Goal: Task Accomplishment & Management: Manage account settings

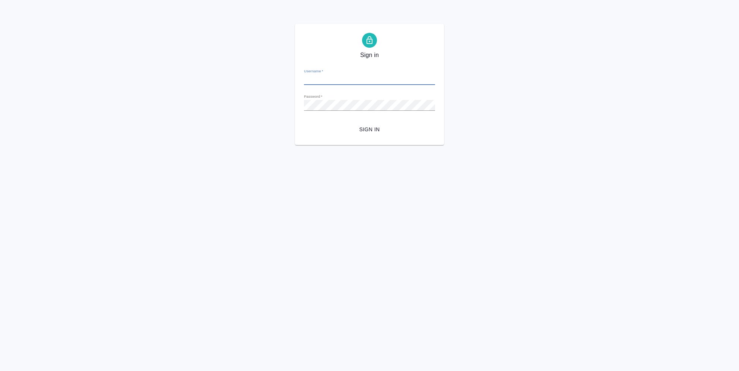
type input "i.semenets@awatera.com"
click at [375, 131] on span "Sign in" at bounding box center [369, 129] width 119 height 9
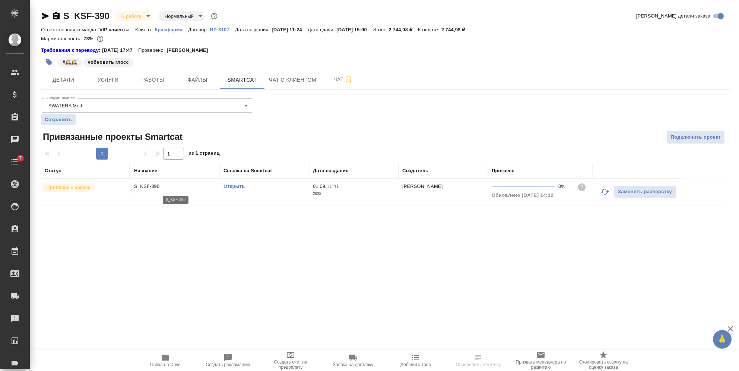
click at [198, 187] on p "S_KSF-390" at bounding box center [175, 185] width 82 height 7
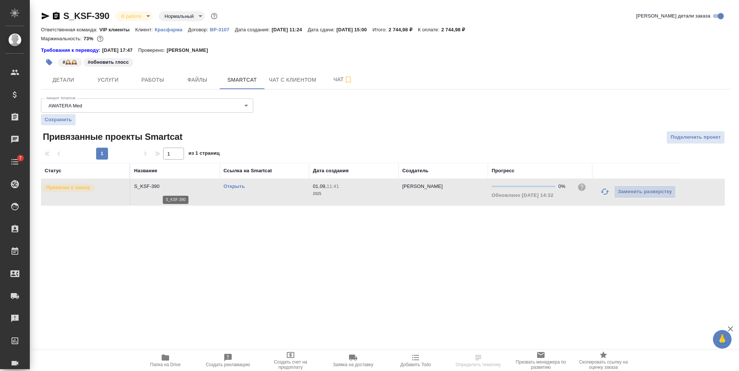
click at [198, 187] on p "S_KSF-390" at bounding box center [175, 185] width 82 height 7
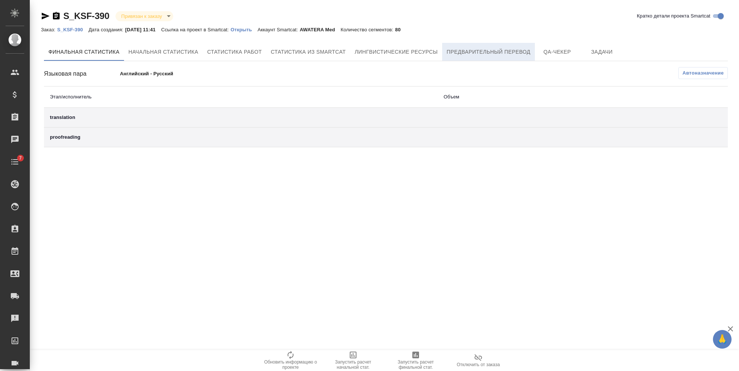
click at [495, 52] on span "Предварительный перевод" at bounding box center [488, 51] width 84 height 9
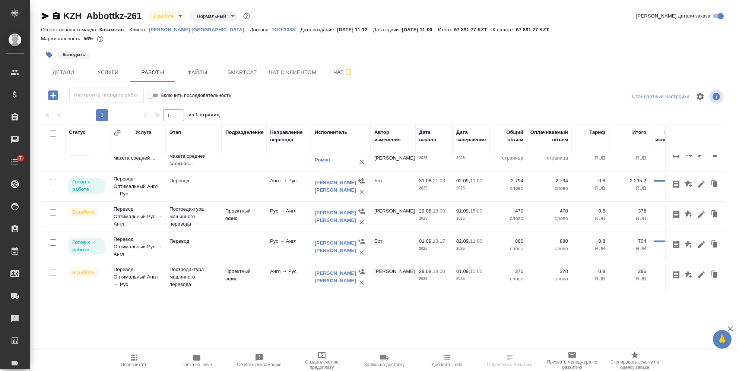
scroll to position [22, 0]
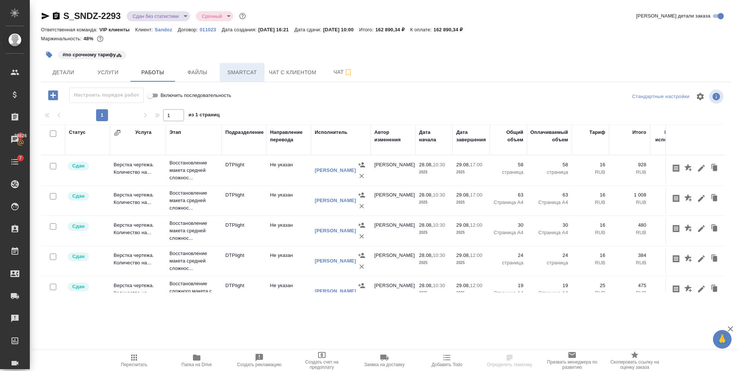
click at [255, 73] on span "Smartcat" at bounding box center [242, 72] width 36 height 9
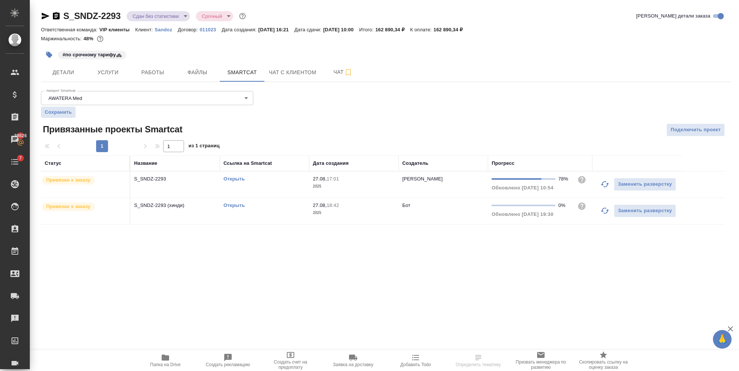
click at [166, 181] on p "S_SNDZ-2293" at bounding box center [175, 178] width 82 height 7
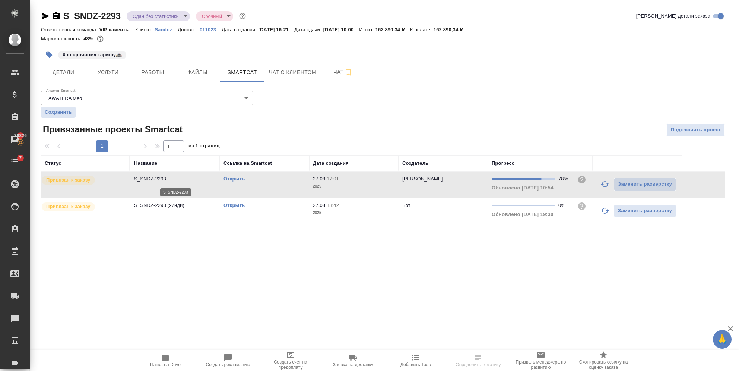
click at [166, 181] on p "S_SNDZ-2293" at bounding box center [175, 178] width 82 height 7
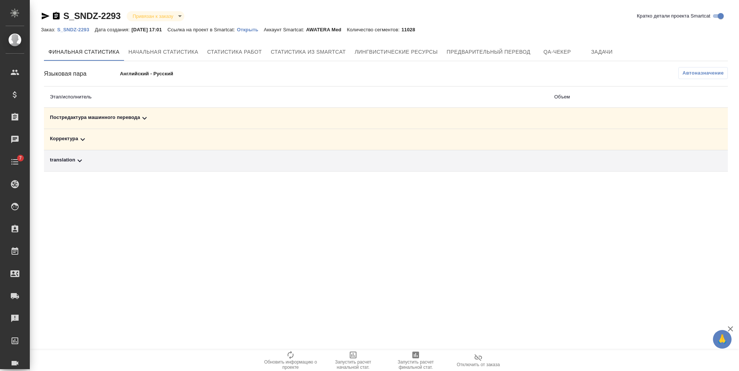
click at [147, 118] on icon at bounding box center [144, 118] width 9 height 9
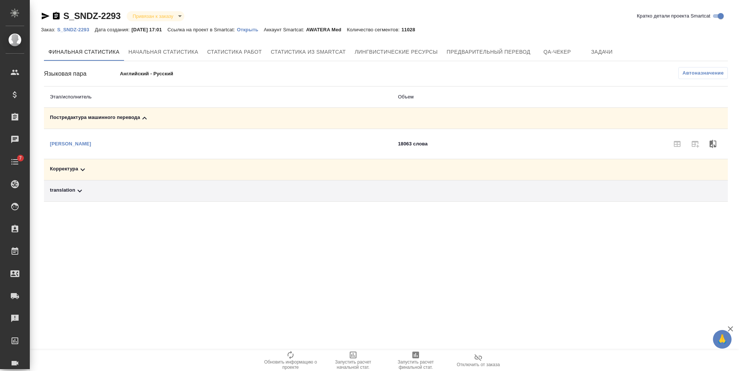
click at [147, 118] on icon at bounding box center [144, 118] width 9 height 9
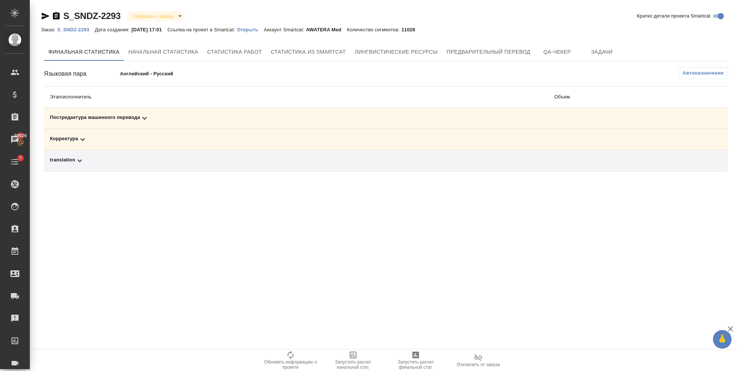
click at [701, 76] on span "Автоназначение" at bounding box center [702, 72] width 41 height 7
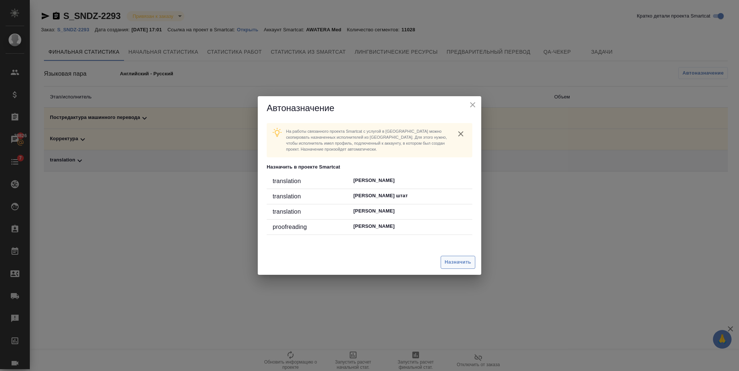
click at [452, 261] on span "Назначить" at bounding box center [458, 262] width 26 height 9
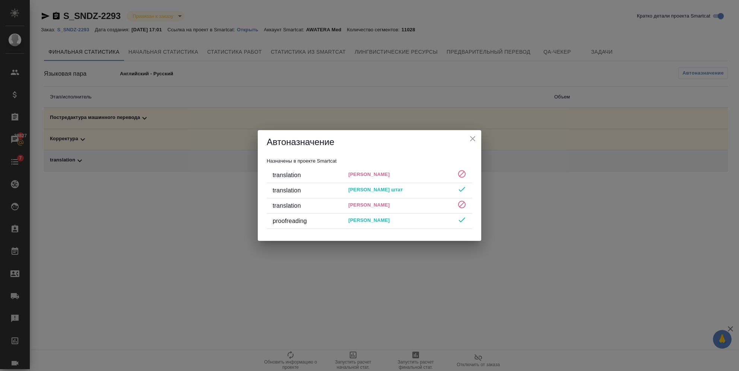
click at [474, 141] on icon "close" at bounding box center [472, 138] width 5 height 5
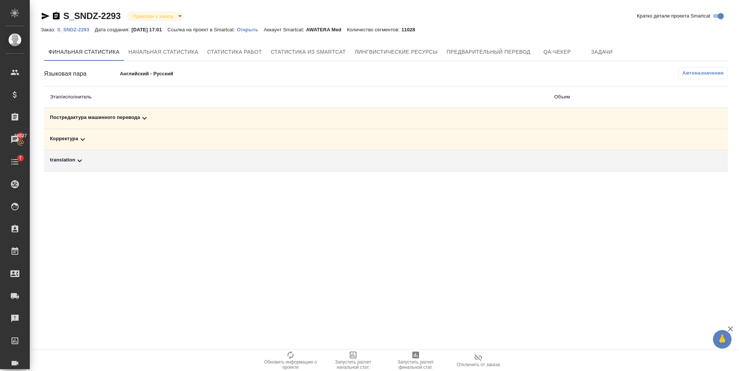
click at [74, 29] on p "S_SNDZ-2293" at bounding box center [76, 30] width 38 height 6
click at [695, 71] on span "Автоназначение" at bounding box center [702, 72] width 41 height 7
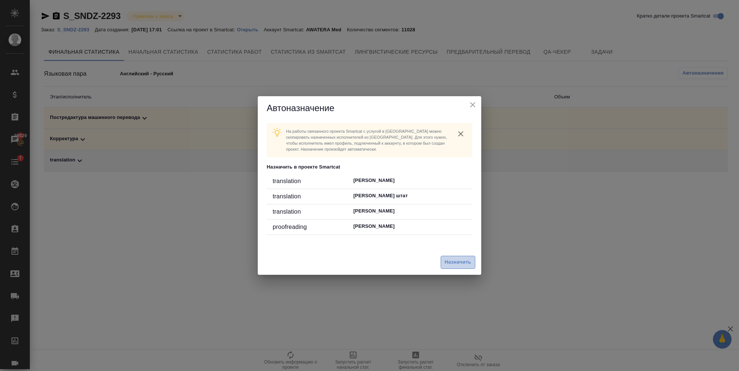
click at [453, 261] on span "Назначить" at bounding box center [458, 262] width 26 height 9
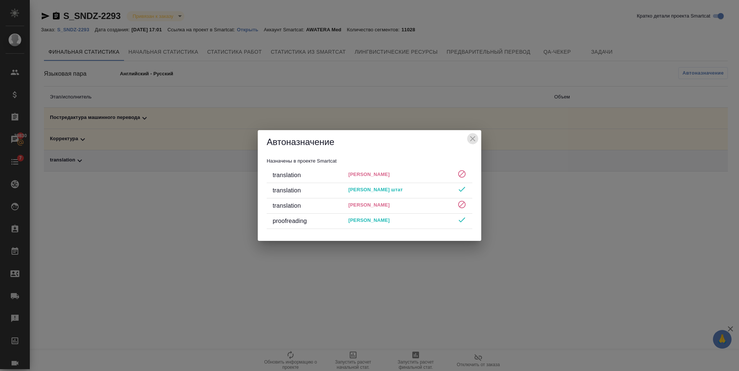
click at [474, 134] on icon "close" at bounding box center [472, 138] width 9 height 9
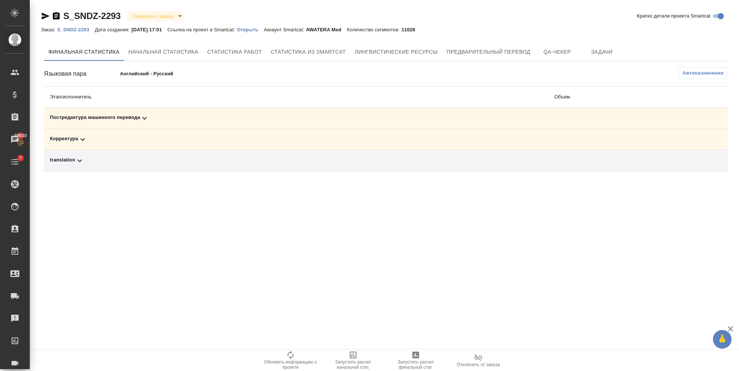
click at [260, 26] on link "Открыть" at bounding box center [250, 29] width 27 height 6
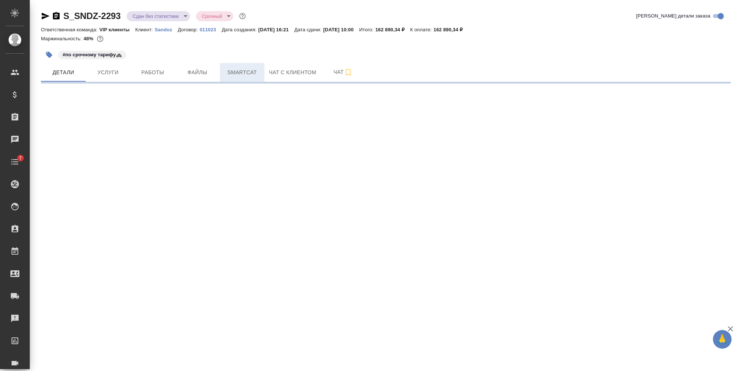
select select "RU"
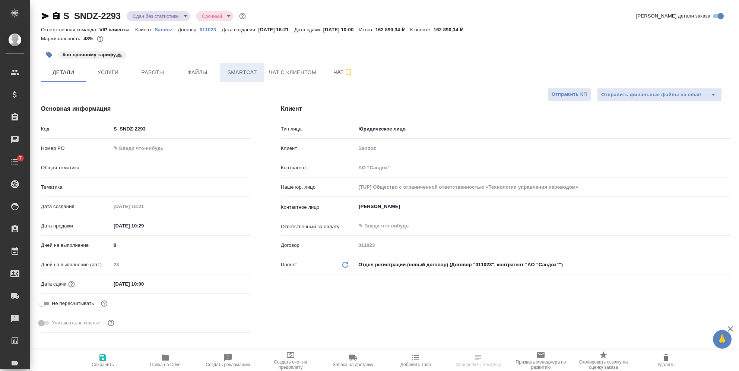
type textarea "x"
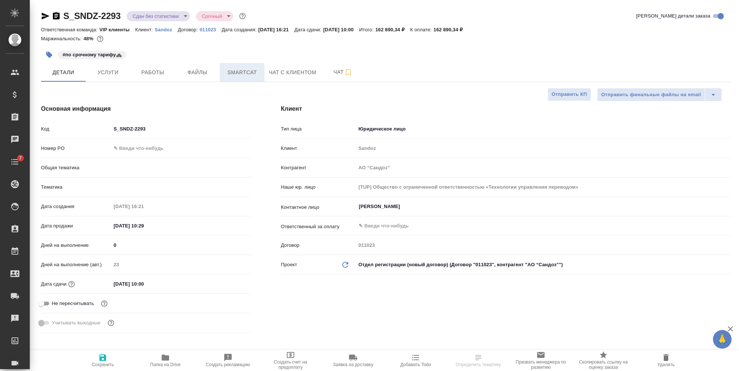
type textarea "x"
click at [247, 69] on span "Smartcat" at bounding box center [242, 72] width 36 height 9
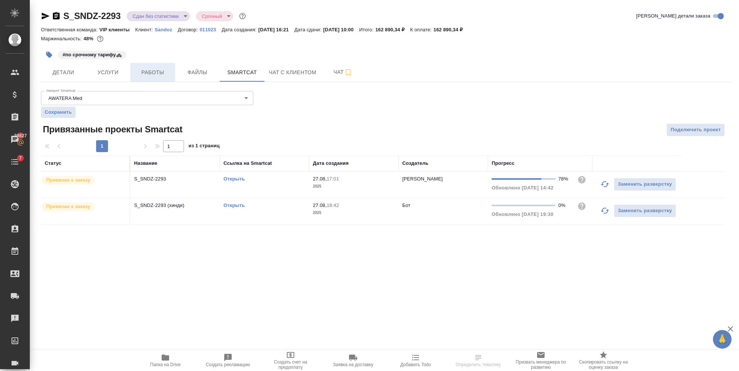
click at [155, 76] on span "Работы" at bounding box center [153, 72] width 36 height 9
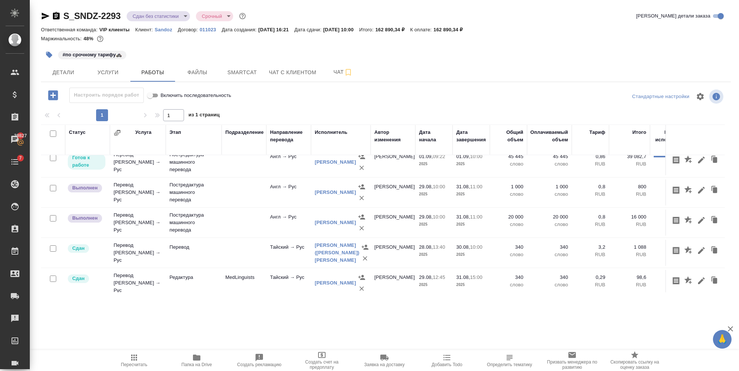
scroll to position [234, 0]
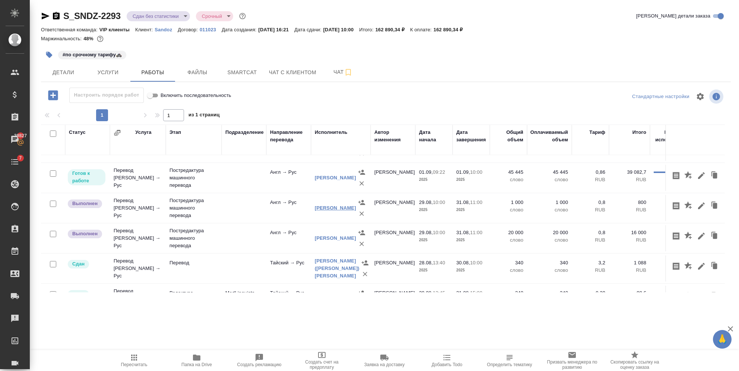
click at [333, 210] on link "Варваринская Анна Константиновна" at bounding box center [335, 208] width 41 height 6
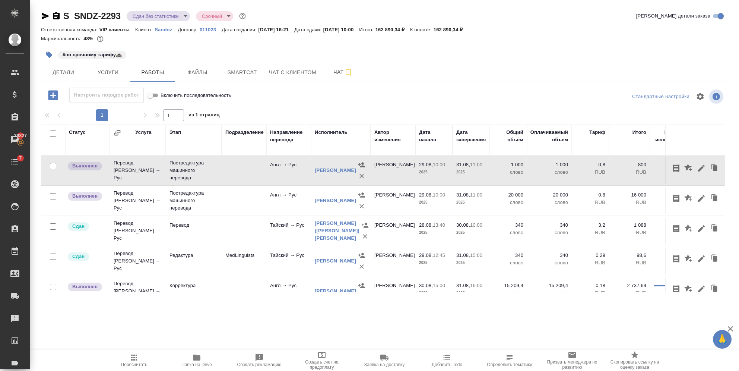
scroll to position [283, 0]
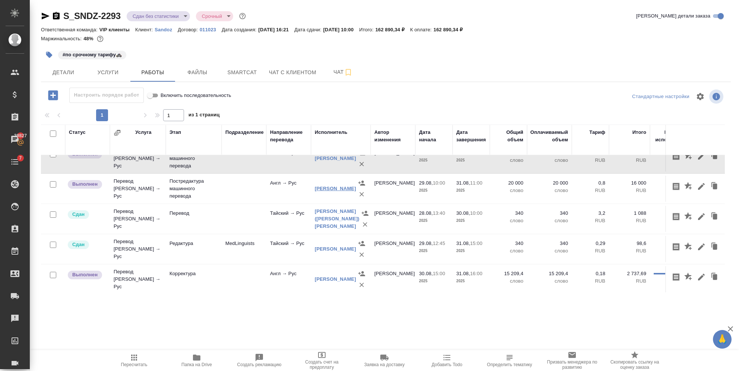
click at [328, 190] on link "[PERSON_NAME]" at bounding box center [335, 188] width 41 height 6
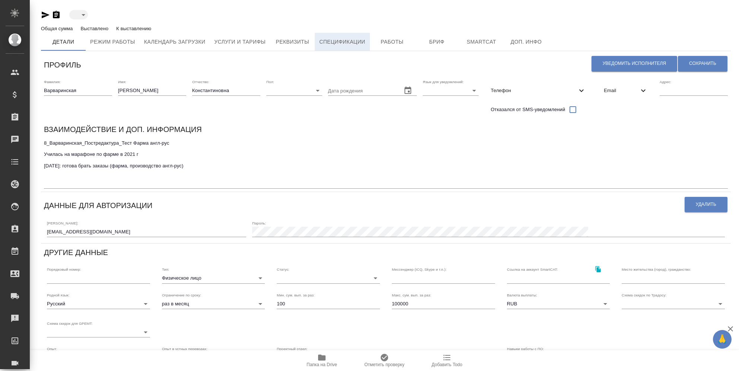
type input "active"
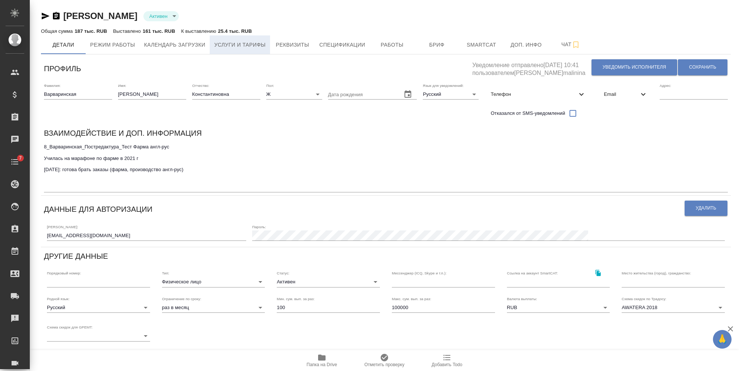
click at [240, 52] on button "Услуги и тарифы" at bounding box center [240, 44] width 60 height 19
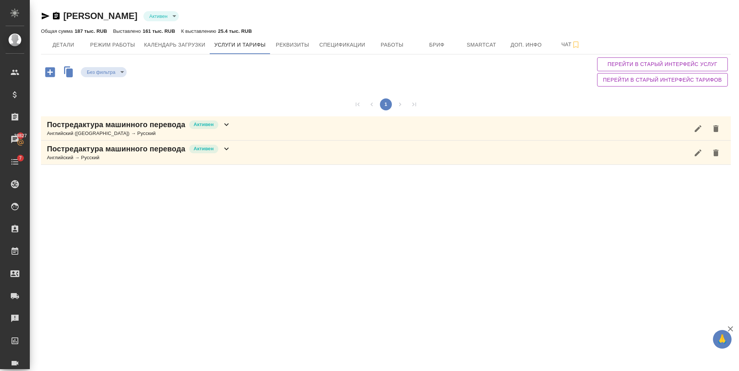
click at [221, 151] on div "Постредактура машинного перевода Активен" at bounding box center [139, 148] width 184 height 10
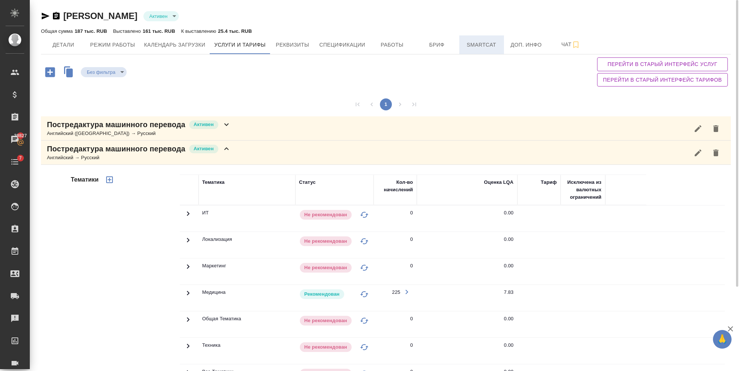
click at [468, 46] on span "Smartcat" at bounding box center [482, 44] width 36 height 9
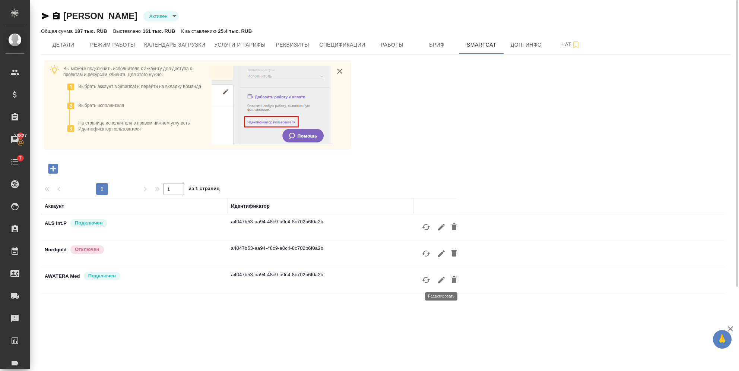
click at [444, 279] on icon "button" at bounding box center [441, 279] width 9 height 9
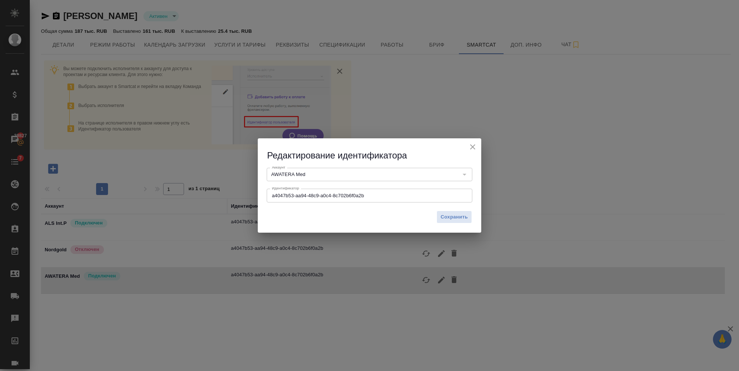
click at [273, 191] on input "a4047b53-aa94-48c9-a0c4-8c702b6f0a2b" at bounding box center [370, 194] width 206 height 13
click at [455, 220] on span "Сохранить" at bounding box center [454, 217] width 27 height 9
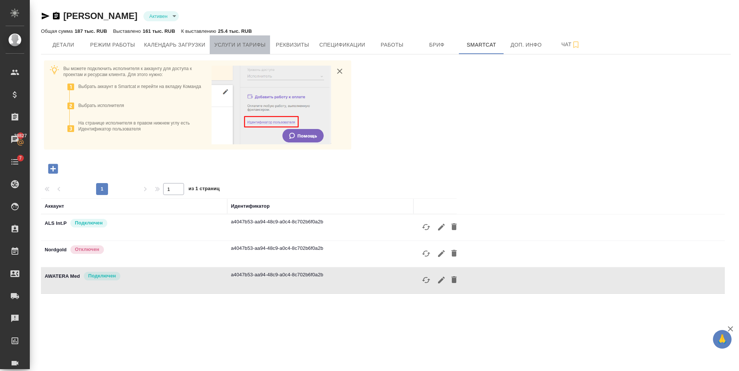
click at [261, 39] on button "Услуги и тарифы" at bounding box center [240, 44] width 60 height 19
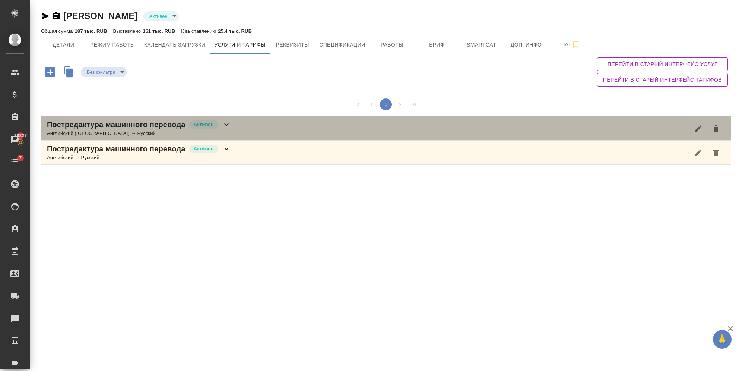
click at [231, 120] on div "Постредактура машинного перевода Активен Английский (США) → Русский" at bounding box center [386, 128] width 690 height 24
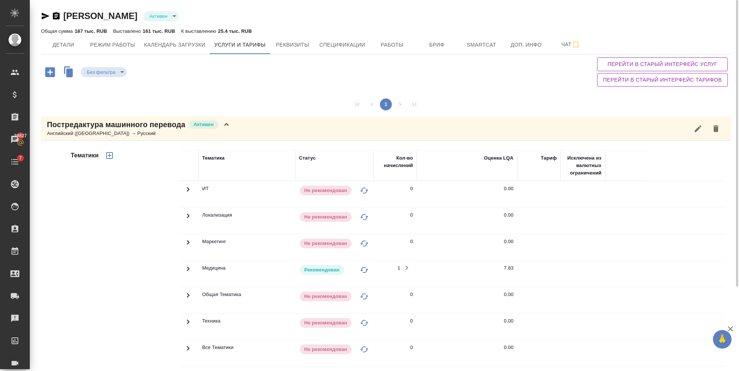
click at [222, 125] on icon at bounding box center [226, 124] width 9 height 9
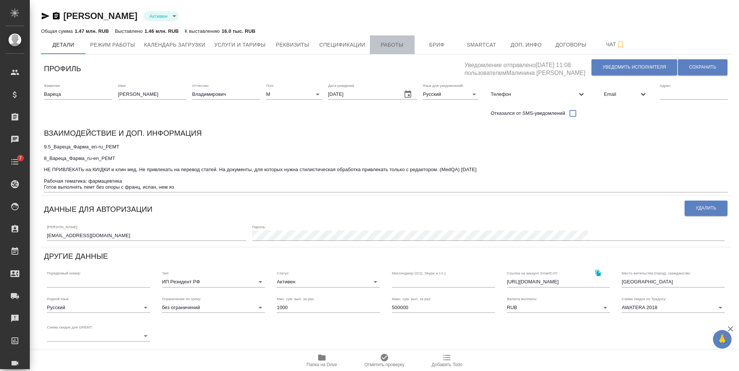
click at [385, 43] on span "Работы" at bounding box center [392, 44] width 36 height 9
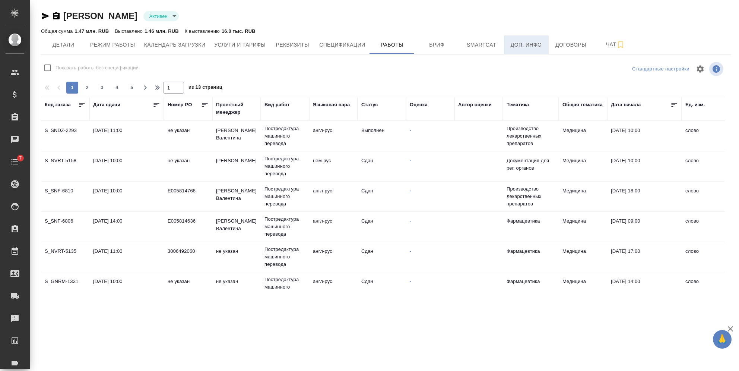
checkbox input "false"
click at [468, 48] on span "Smartcat" at bounding box center [482, 44] width 36 height 9
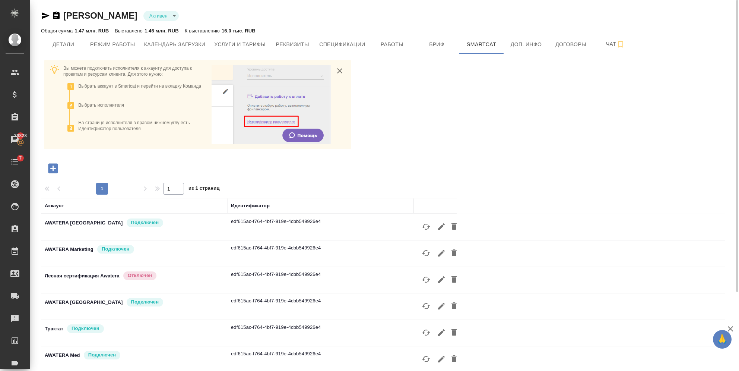
scroll to position [99, 0]
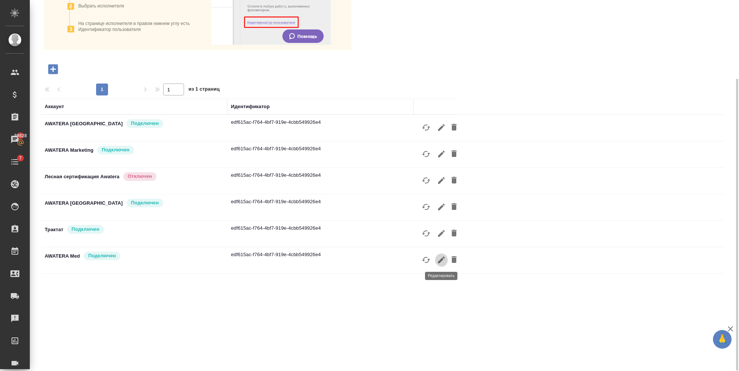
click at [443, 260] on icon "button" at bounding box center [441, 259] width 9 height 9
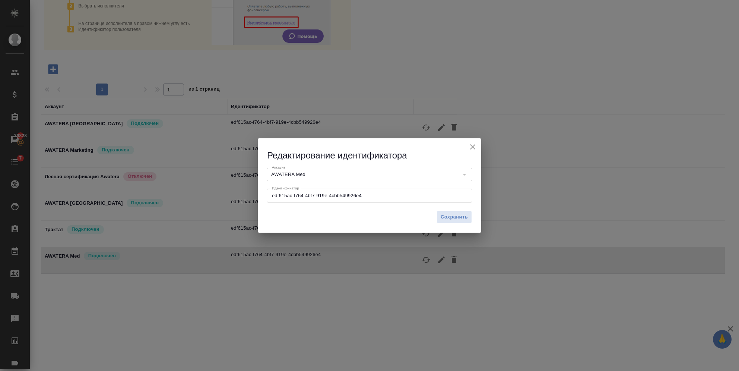
click at [271, 195] on input "edf615ac-f764-4bf7-919e-4cbb549926e4" at bounding box center [370, 194] width 206 height 13
click at [471, 149] on icon "close" at bounding box center [472, 146] width 9 height 9
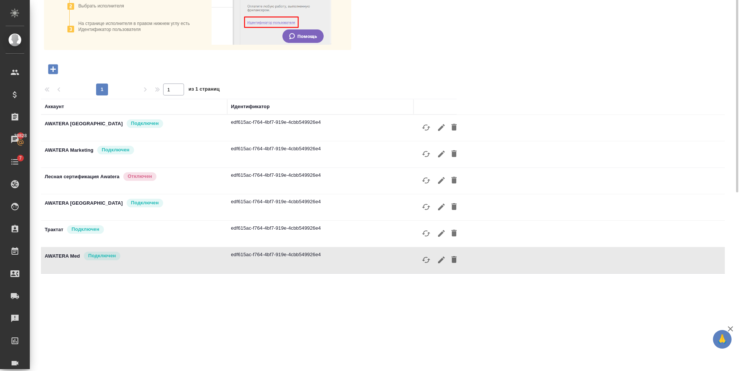
scroll to position [0, 0]
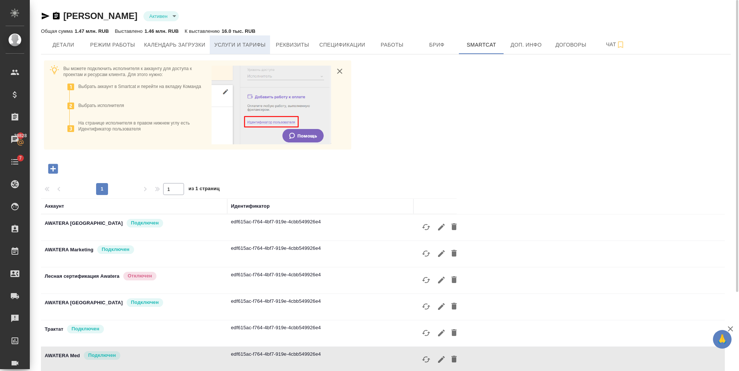
click at [257, 48] on span "Услуги и тарифы" at bounding box center [239, 44] width 51 height 9
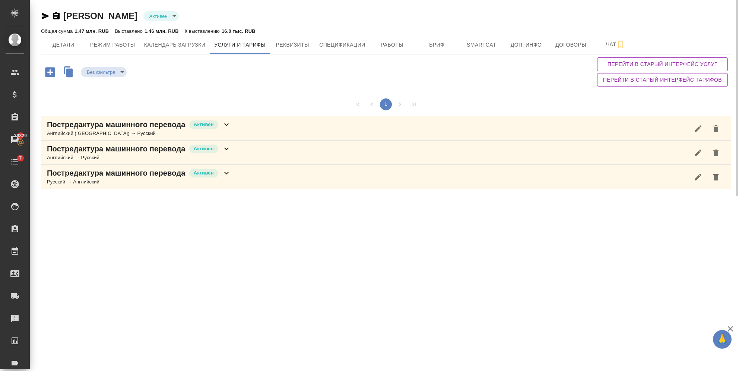
click at [225, 156] on div "Английский → Русский" at bounding box center [139, 157] width 184 height 7
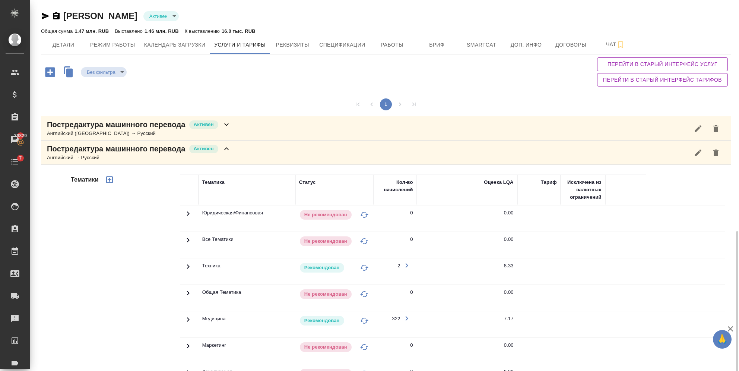
scroll to position [133, 0]
